Goal: Task Accomplishment & Management: Use online tool/utility

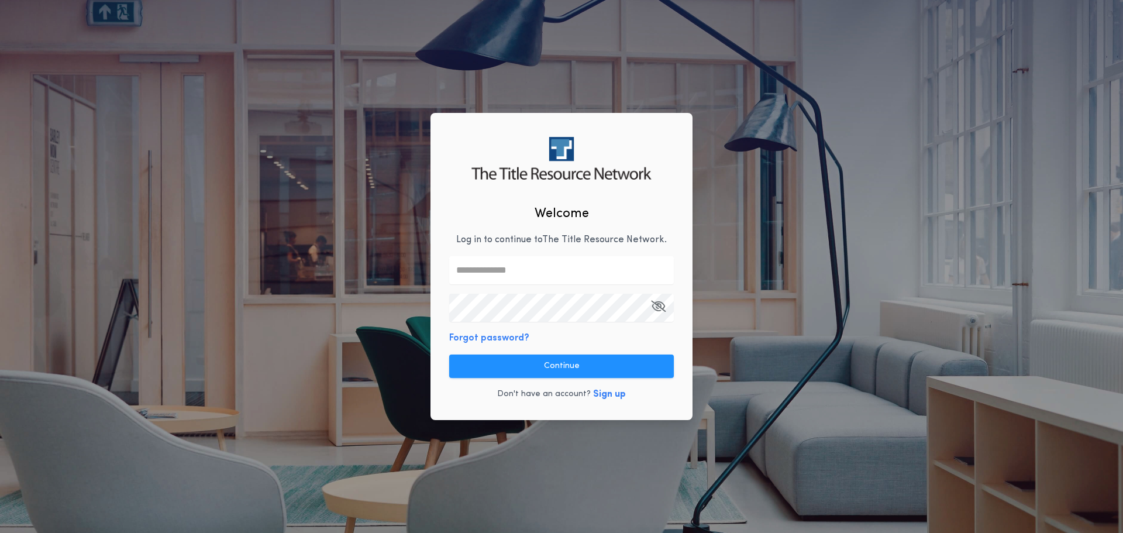
click at [516, 259] on input "text" at bounding box center [561, 270] width 225 height 28
type input "**********"
click at [651, 294] on button "button" at bounding box center [658, 308] width 15 height 28
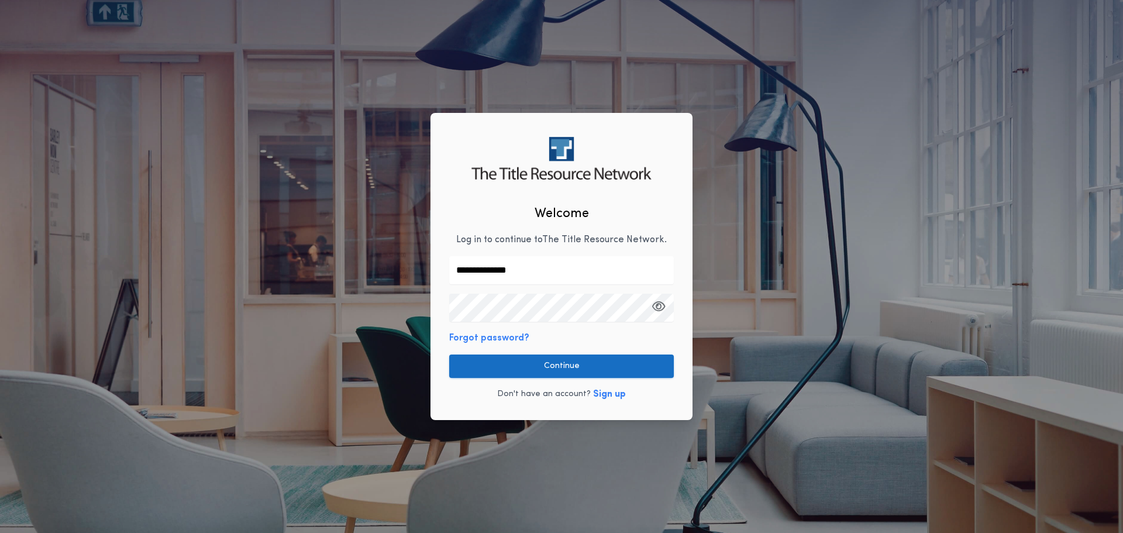
click at [559, 371] on button "Continue" at bounding box center [561, 365] width 225 height 23
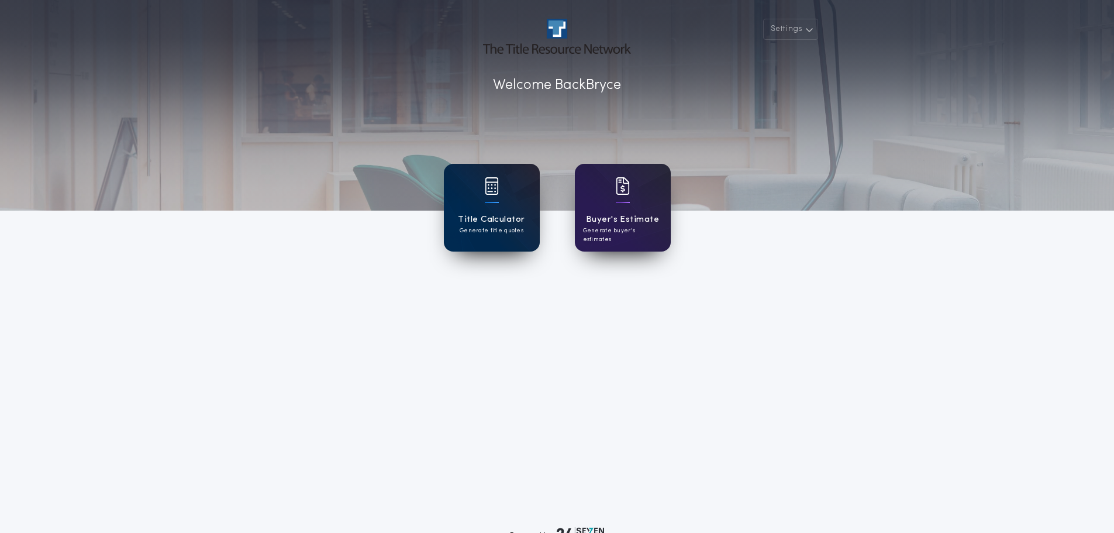
click at [505, 210] on div "Title Calculator Generate title quotes" at bounding box center [492, 208] width 96 height 88
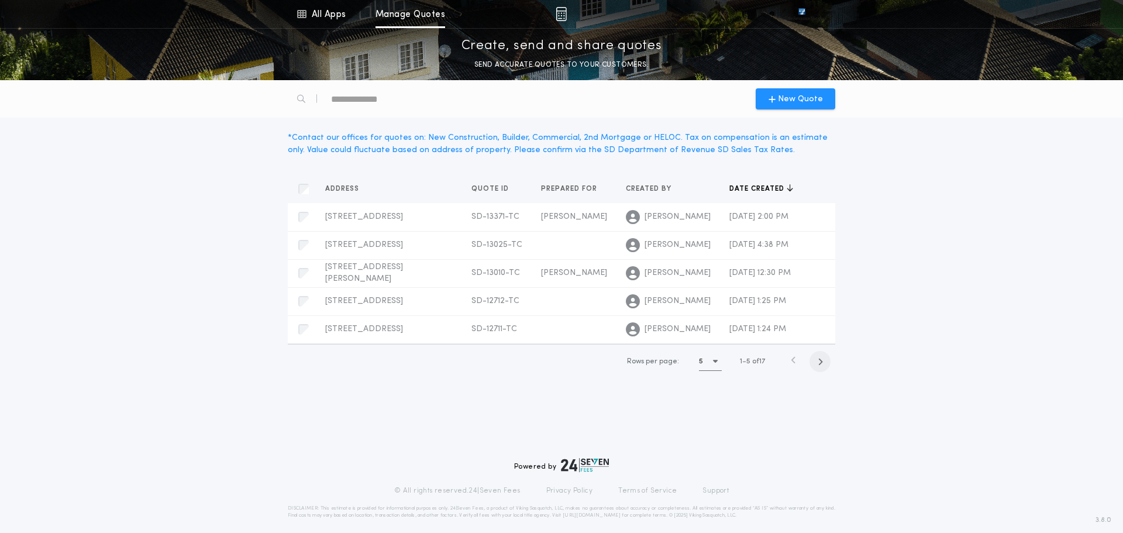
click at [820, 361] on icon "button" at bounding box center [820, 361] width 5 height 9
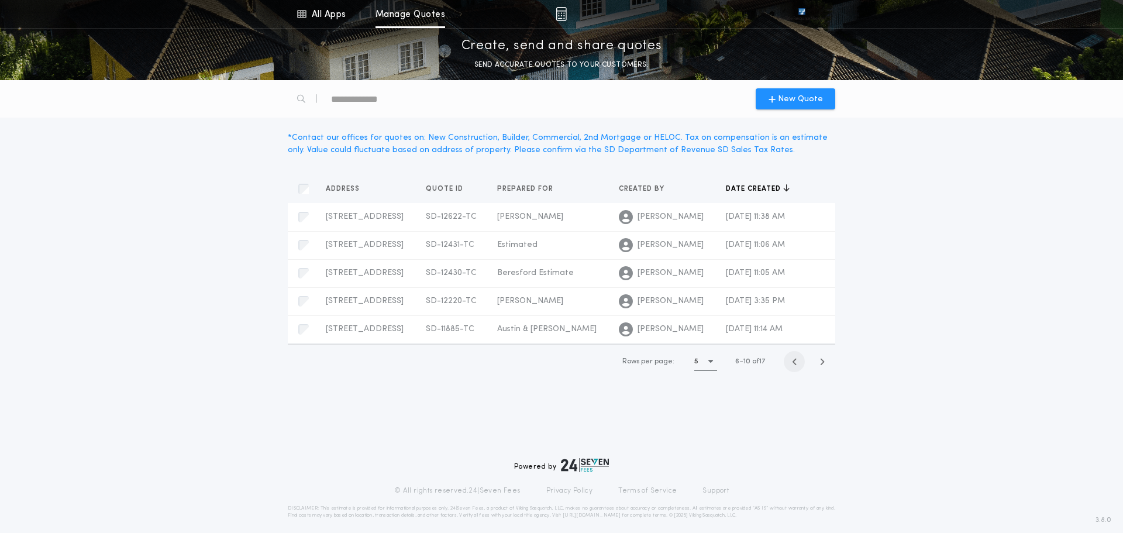
click at [791, 364] on span "button" at bounding box center [794, 361] width 21 height 21
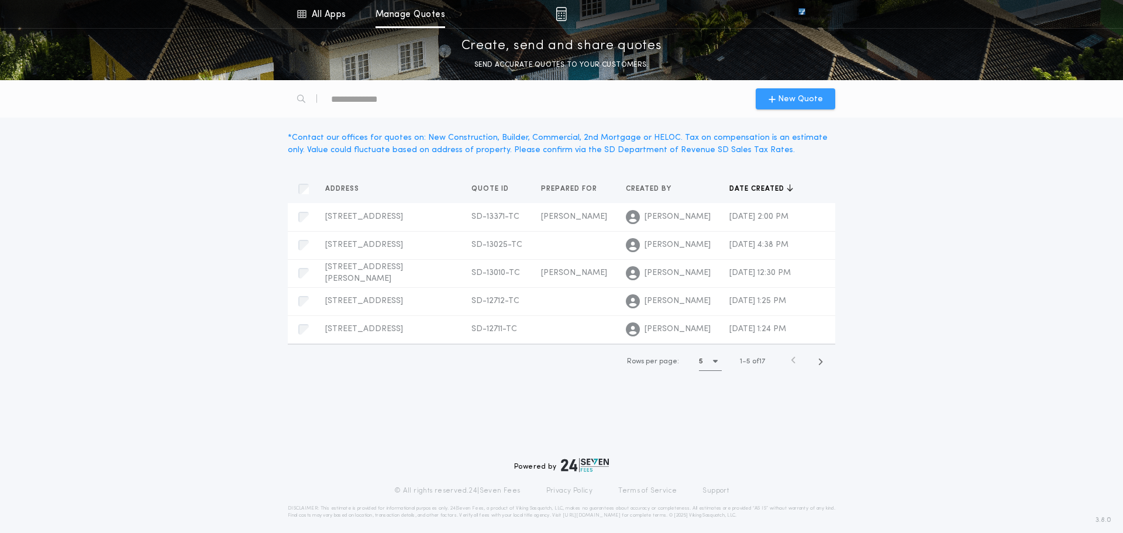
click at [791, 101] on span "New Quote" at bounding box center [800, 99] width 45 height 12
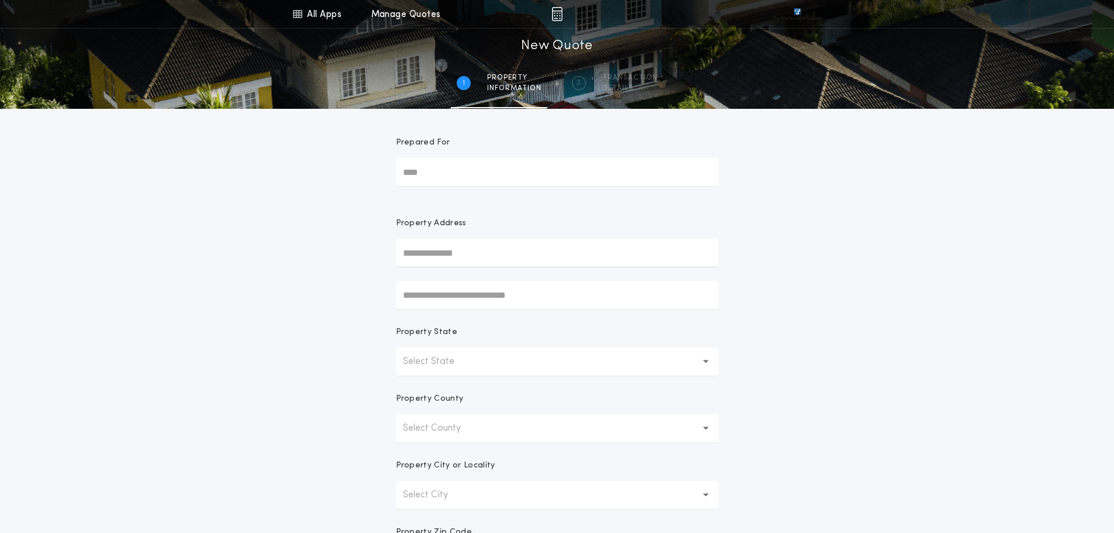
click at [515, 177] on input "Prepared For" at bounding box center [557, 172] width 323 height 28
